Goal: Information Seeking & Learning: Learn about a topic

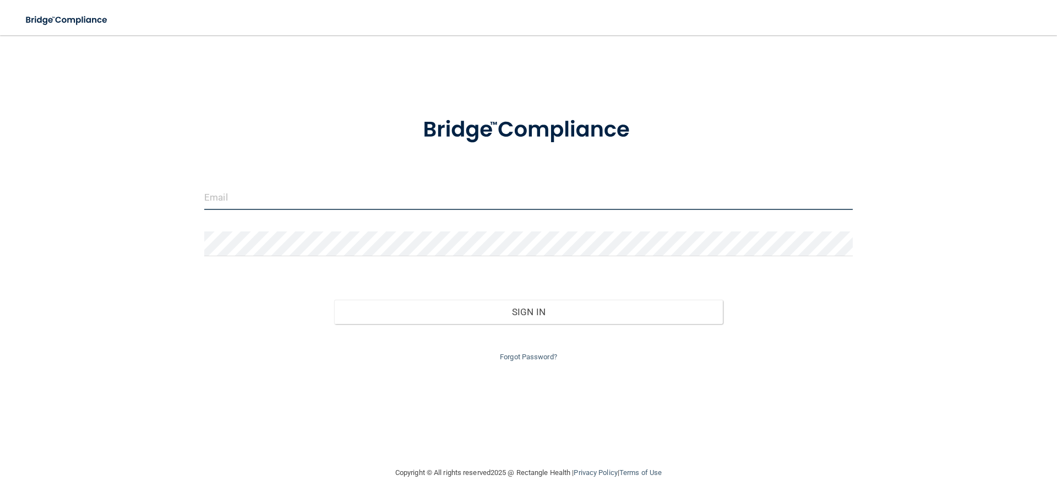
click at [226, 209] on input "email" at bounding box center [528, 197] width 649 height 25
type input "[PERSON_NAME][EMAIL_ADDRESS][DOMAIN_NAME]"
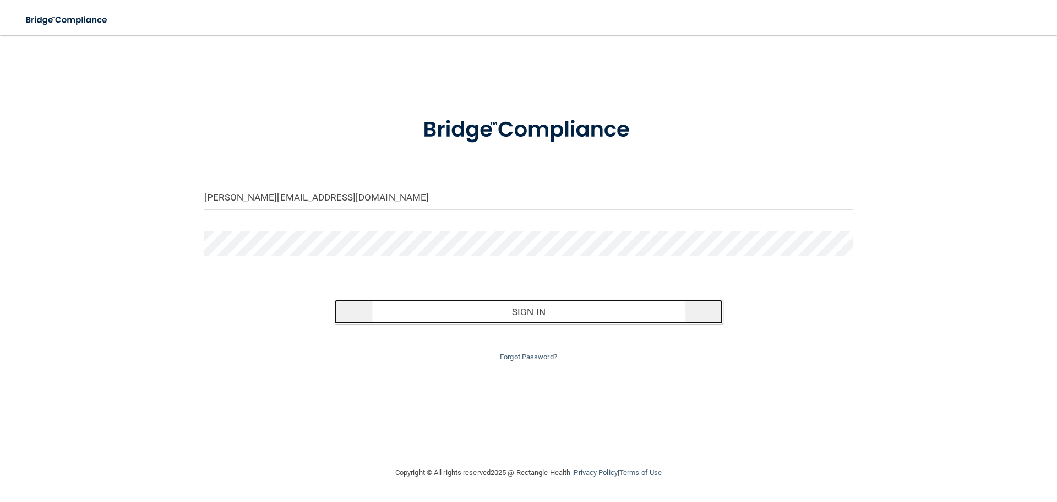
click at [525, 314] on button "Sign In" at bounding box center [528, 311] width 389 height 24
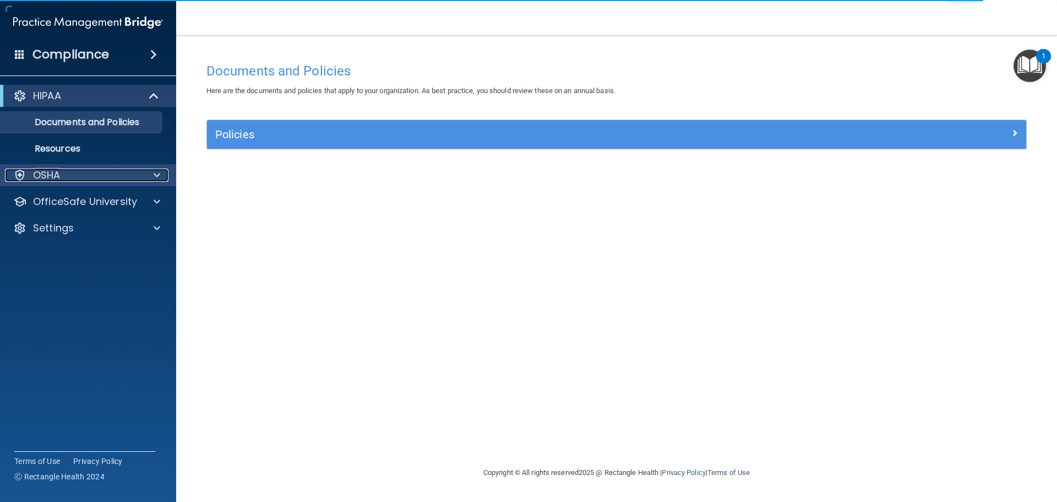
click at [83, 176] on div "OSHA" at bounding box center [73, 174] width 137 height 13
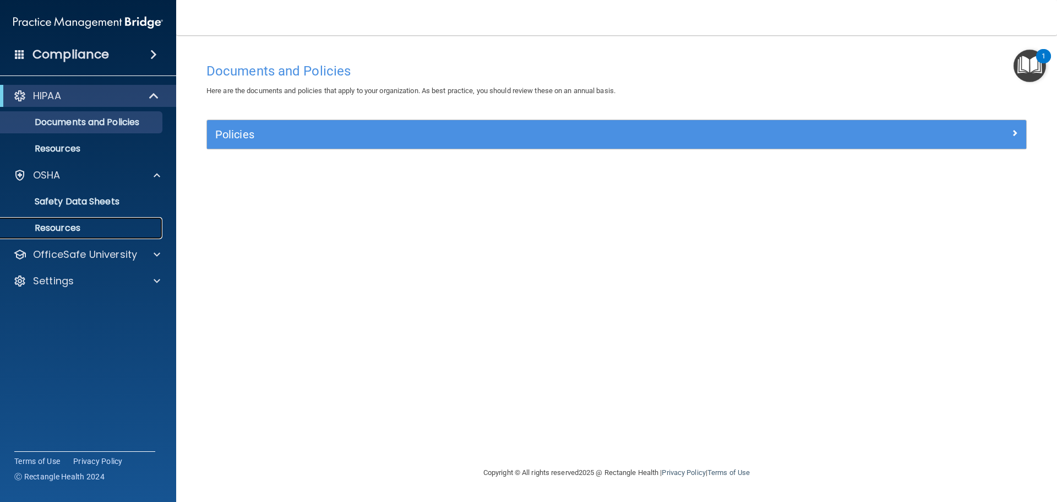
click at [97, 228] on p "Resources" at bounding box center [82, 227] width 150 height 11
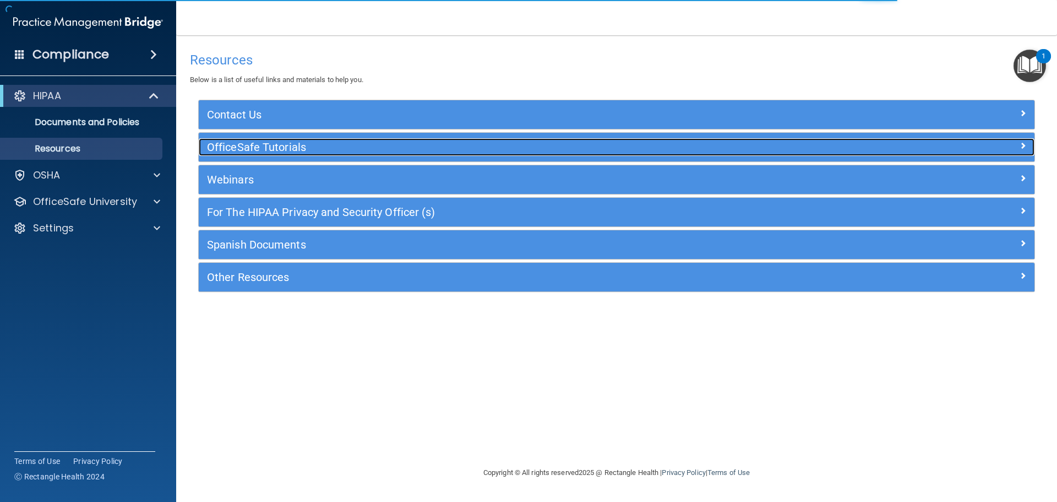
click at [261, 151] on h5 "OfficeSafe Tutorials" at bounding box center [512, 147] width 611 height 12
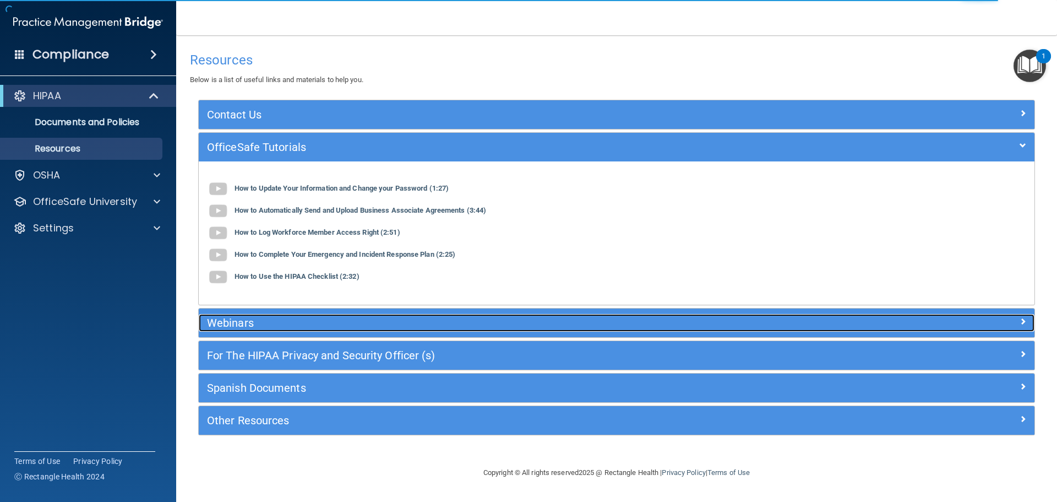
click at [271, 326] on h5 "Webinars" at bounding box center [512, 323] width 611 height 12
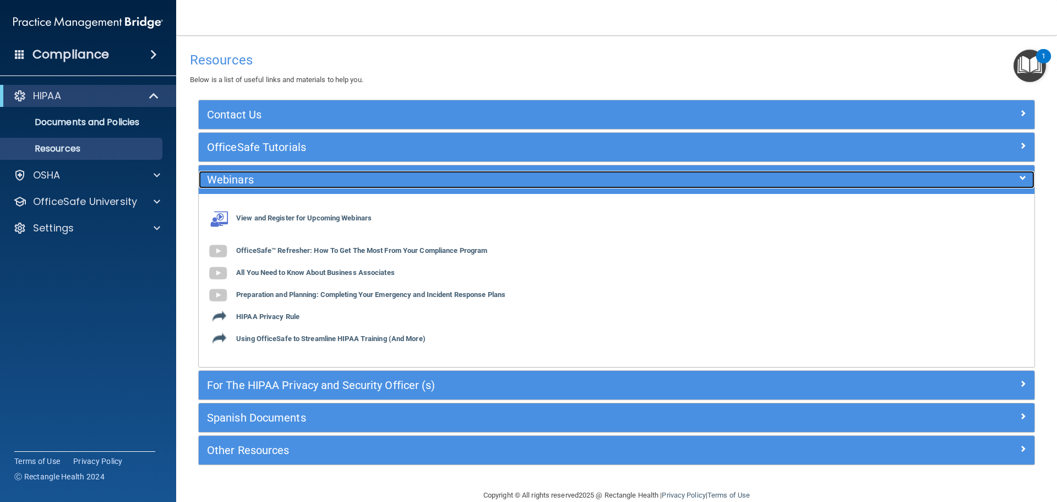
scroll to position [20, 0]
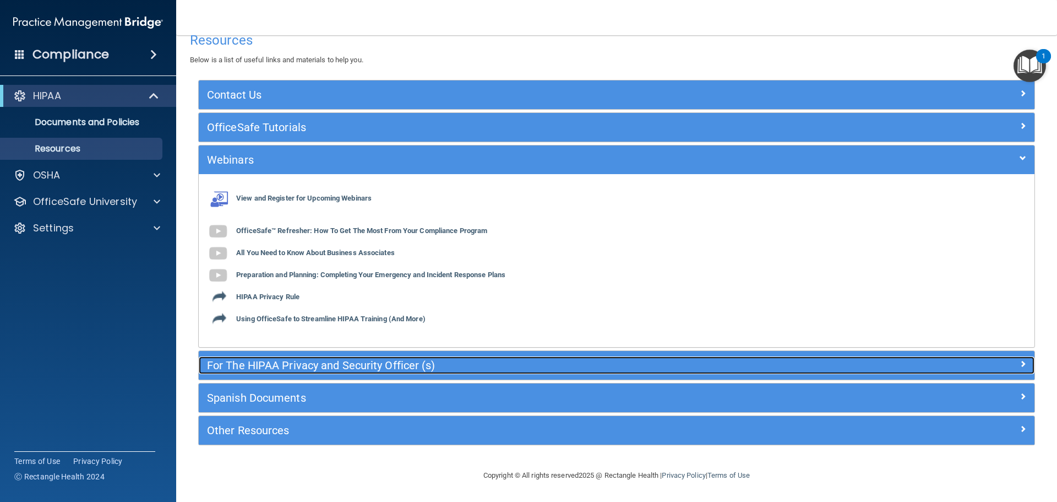
click at [258, 368] on h5 "For The HIPAA Privacy and Security Officer (s)" at bounding box center [512, 365] width 611 height 12
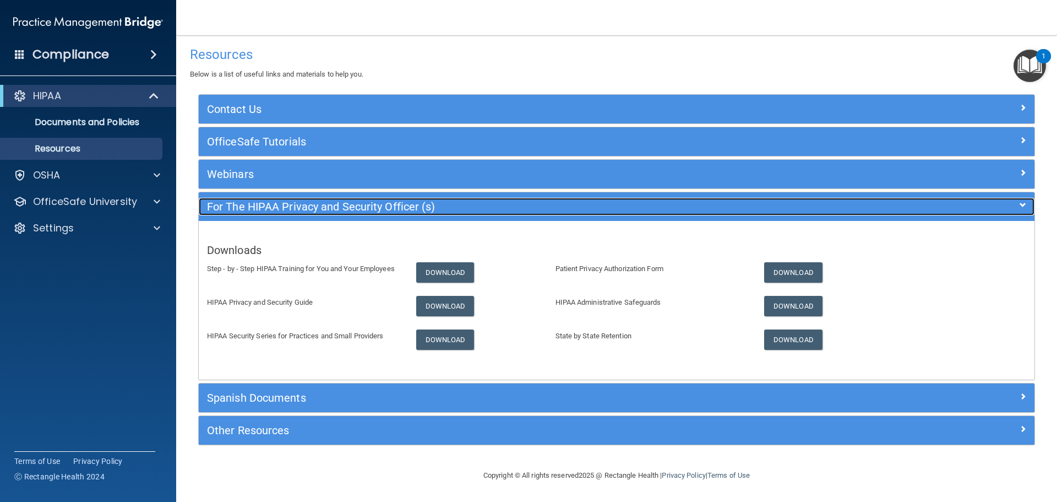
scroll to position [0, 0]
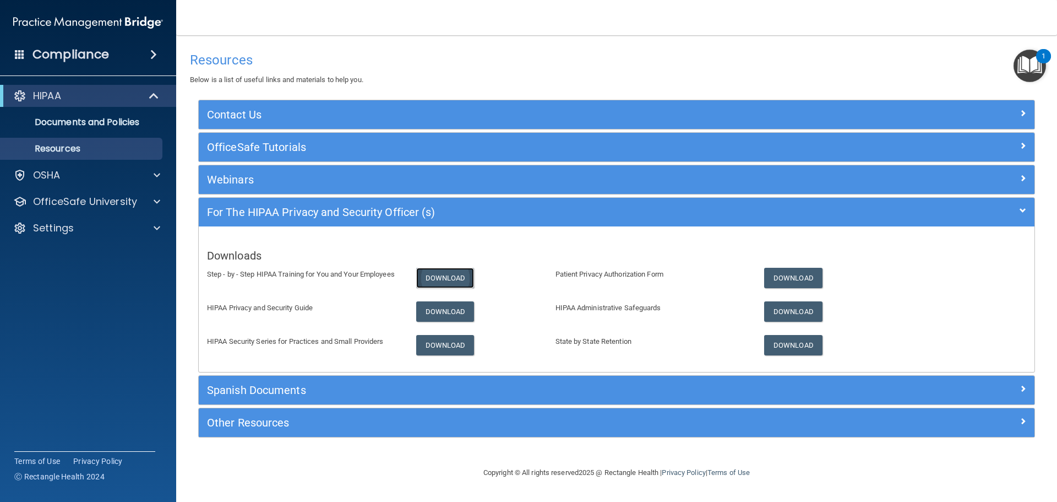
click at [438, 279] on link "Download" at bounding box center [445, 278] width 58 height 20
click at [446, 317] on link "Download" at bounding box center [445, 311] width 58 height 20
click at [73, 179] on div "OSHA" at bounding box center [73, 174] width 137 height 13
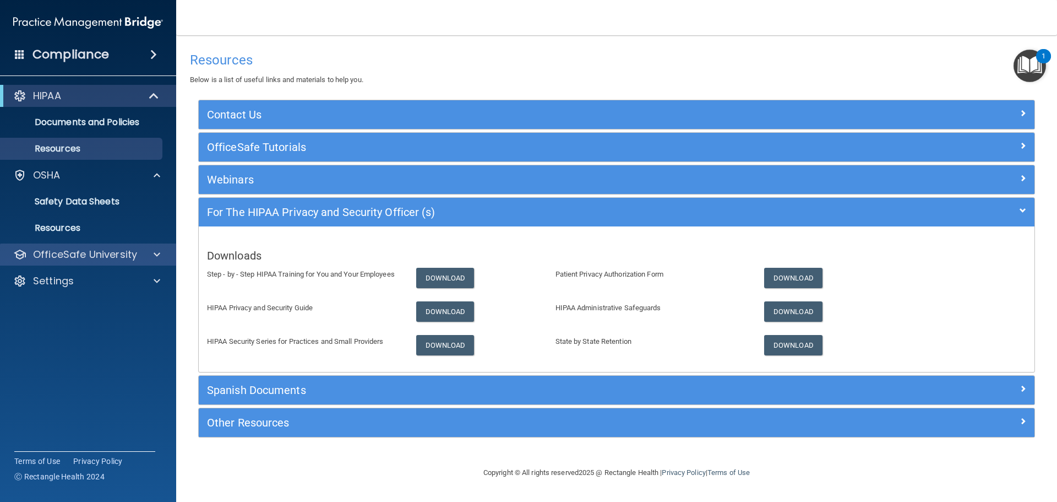
click at [82, 247] on div "OfficeSafe University" at bounding box center [88, 254] width 177 height 22
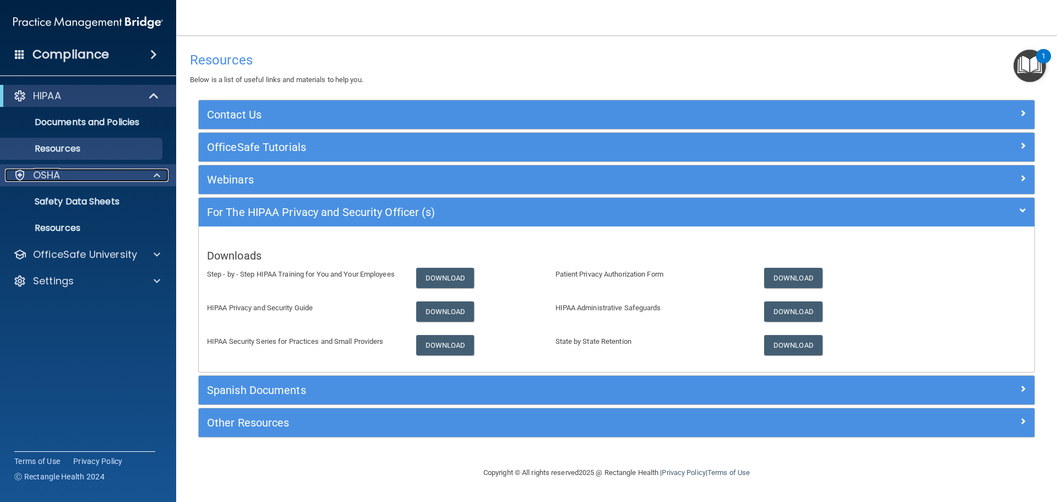
click at [60, 179] on p "OSHA" at bounding box center [47, 174] width 28 height 13
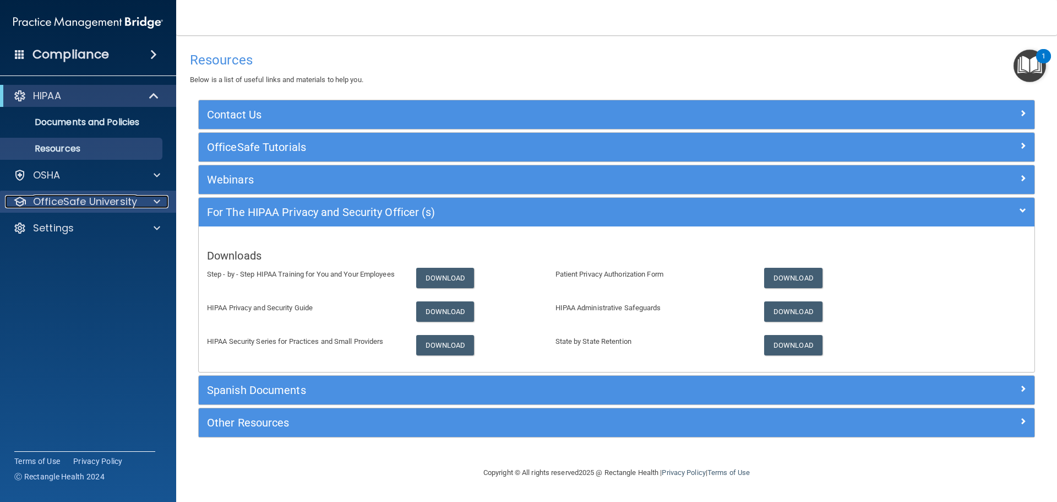
click at [63, 196] on p "OfficeSafe University" at bounding box center [85, 201] width 104 height 13
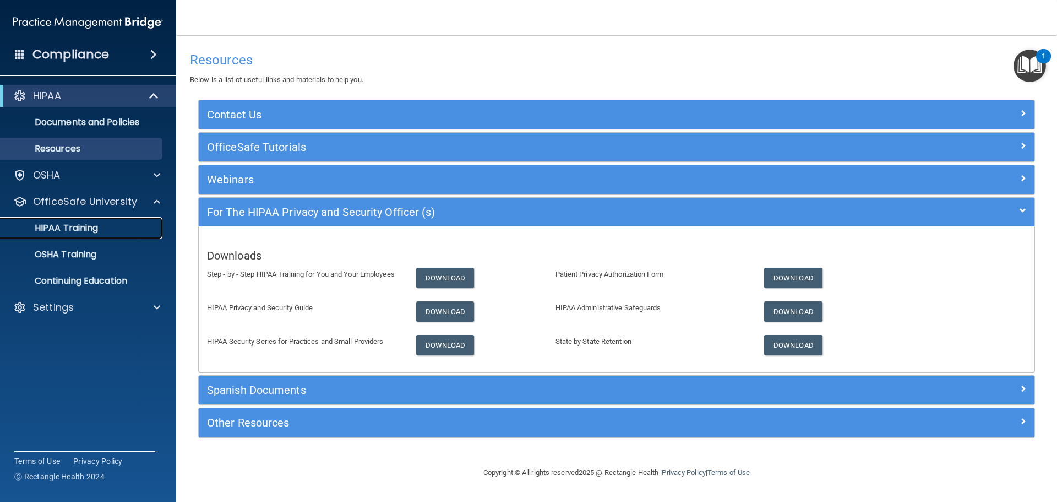
click at [64, 226] on p "HIPAA Training" at bounding box center [52, 227] width 91 height 11
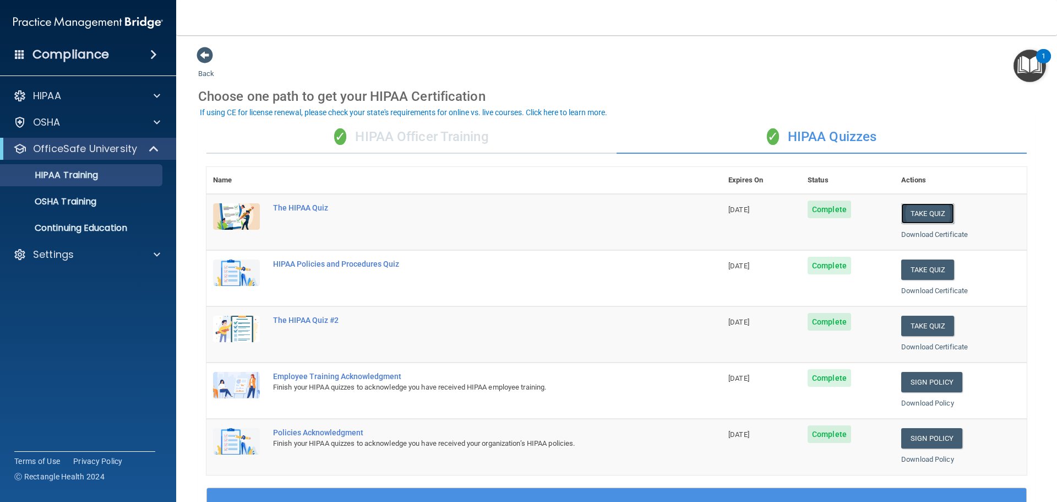
click at [920, 216] on button "Take Quiz" at bounding box center [927, 213] width 53 height 20
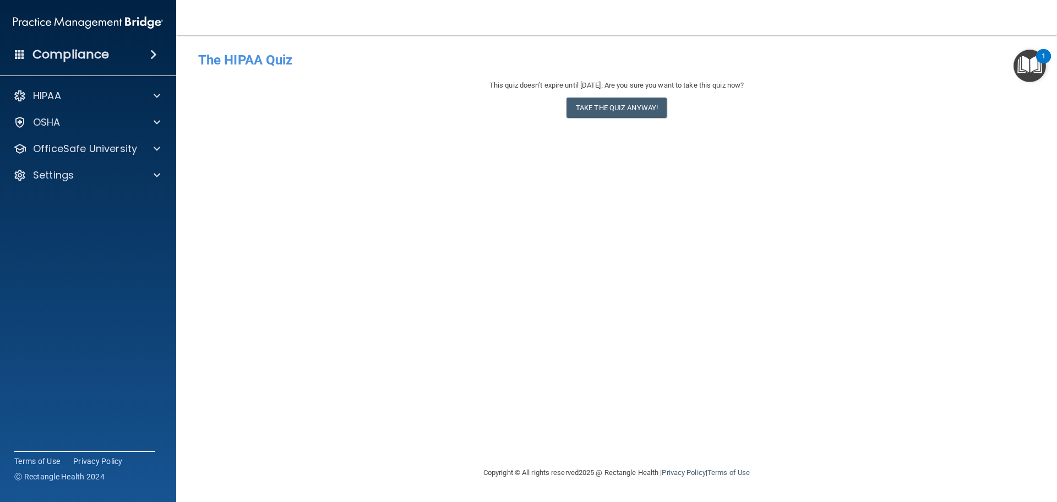
click at [248, 122] on div "This quiz doesn’t expire until 11/08/2025. Are you sure you want to take this q…" at bounding box center [616, 101] width 837 height 45
